Goal: Information Seeking & Learning: Find specific fact

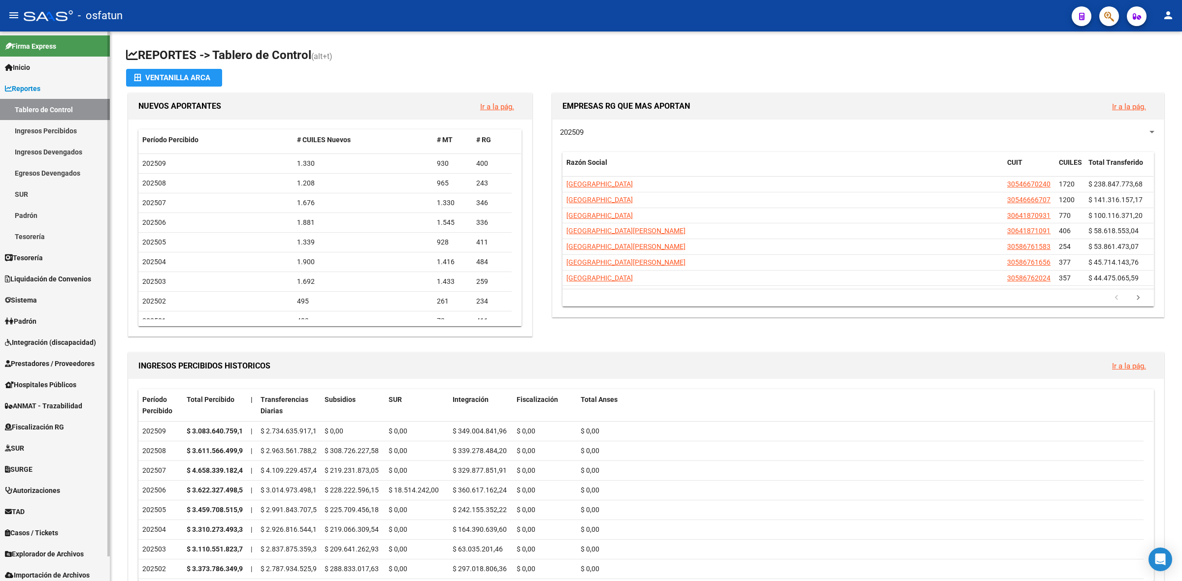
click at [83, 131] on link "Ingresos Percibidos" at bounding box center [55, 130] width 110 height 21
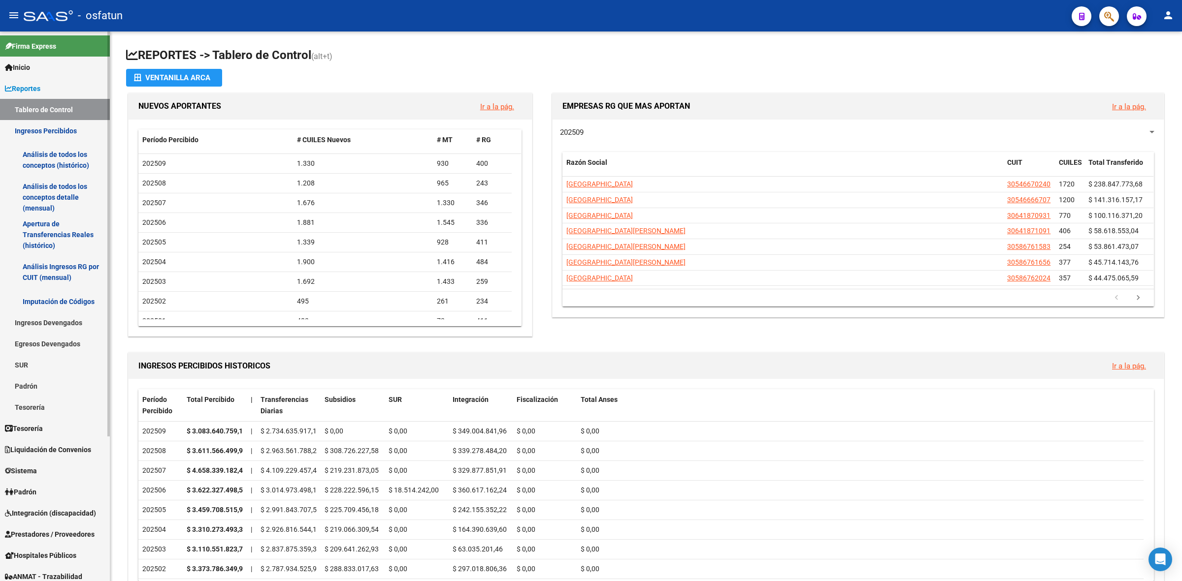
click at [59, 184] on link "Análisis de todos los conceptos detalle (mensual)" at bounding box center [55, 197] width 110 height 37
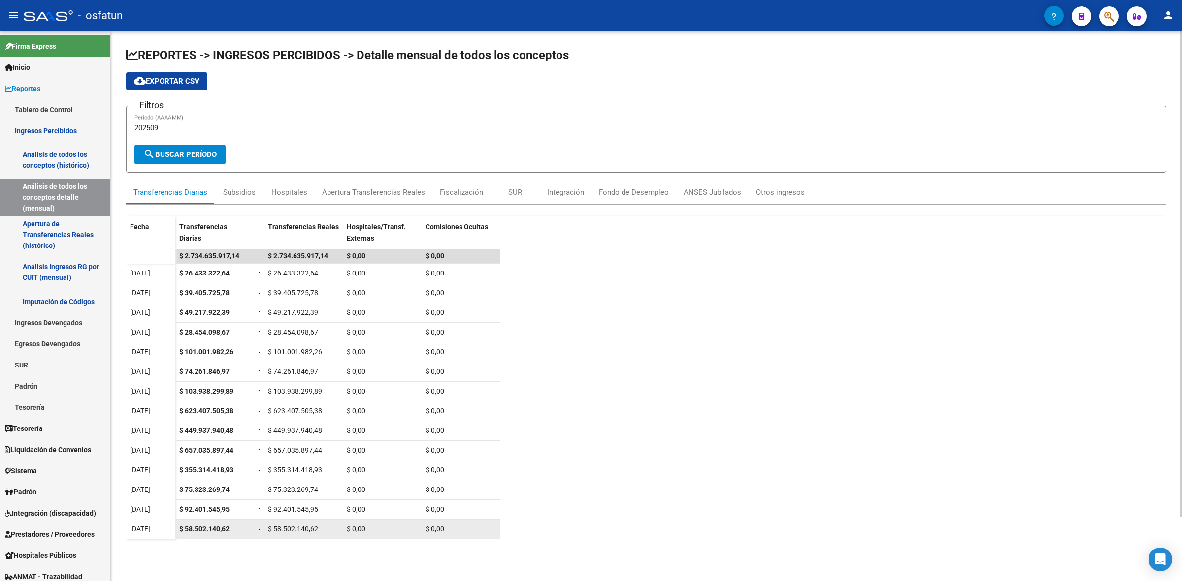
click at [304, 524] on div "$ 58.502.140,62" at bounding box center [303, 529] width 71 height 11
copy span "58.502.140,62"
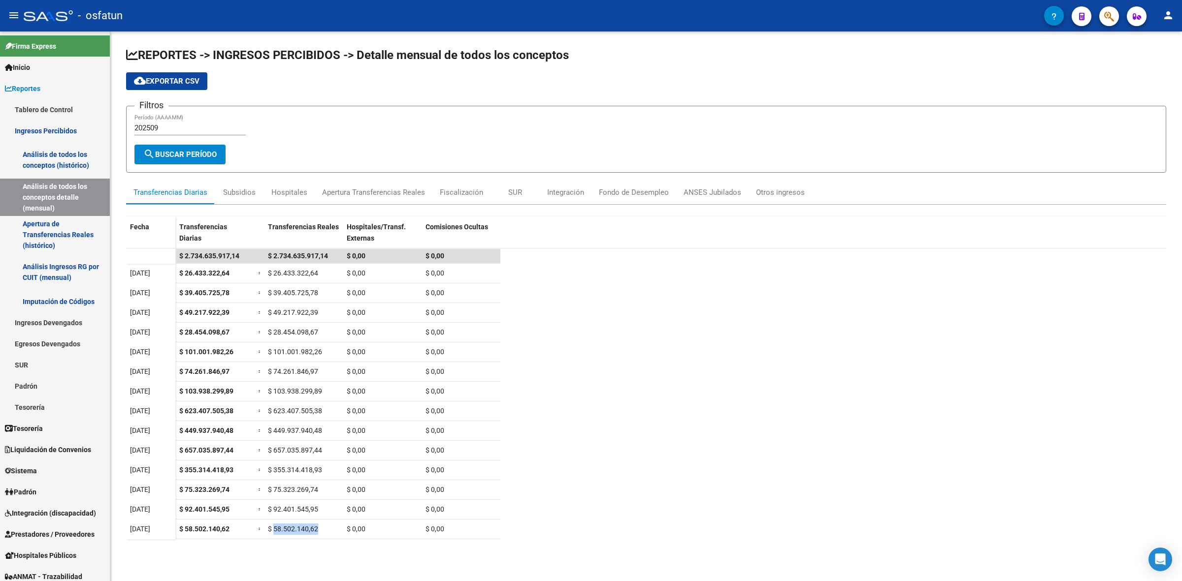
copy span "58.502.140,62"
